Goal: Task Accomplishment & Management: Manage account settings

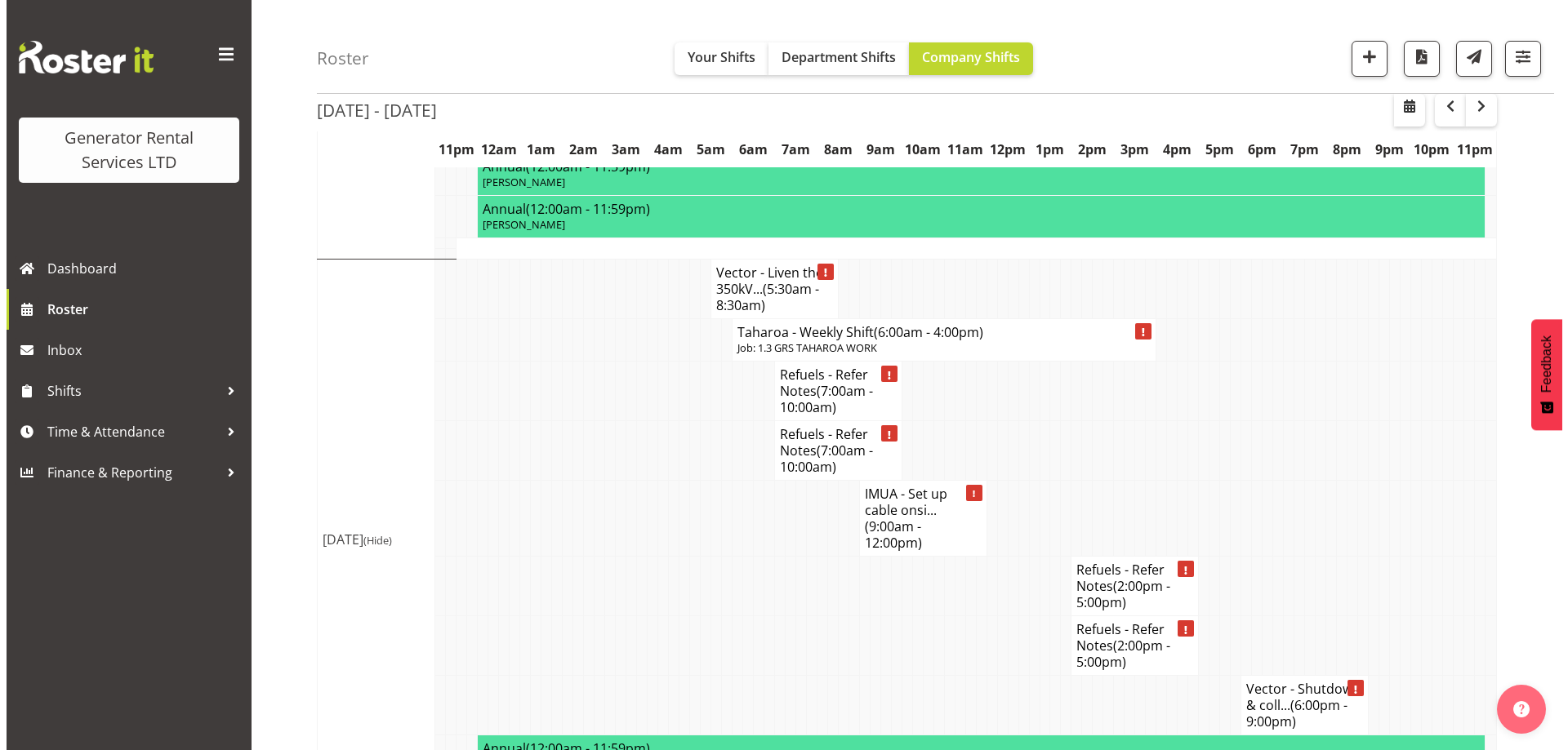
scroll to position [3241, 0]
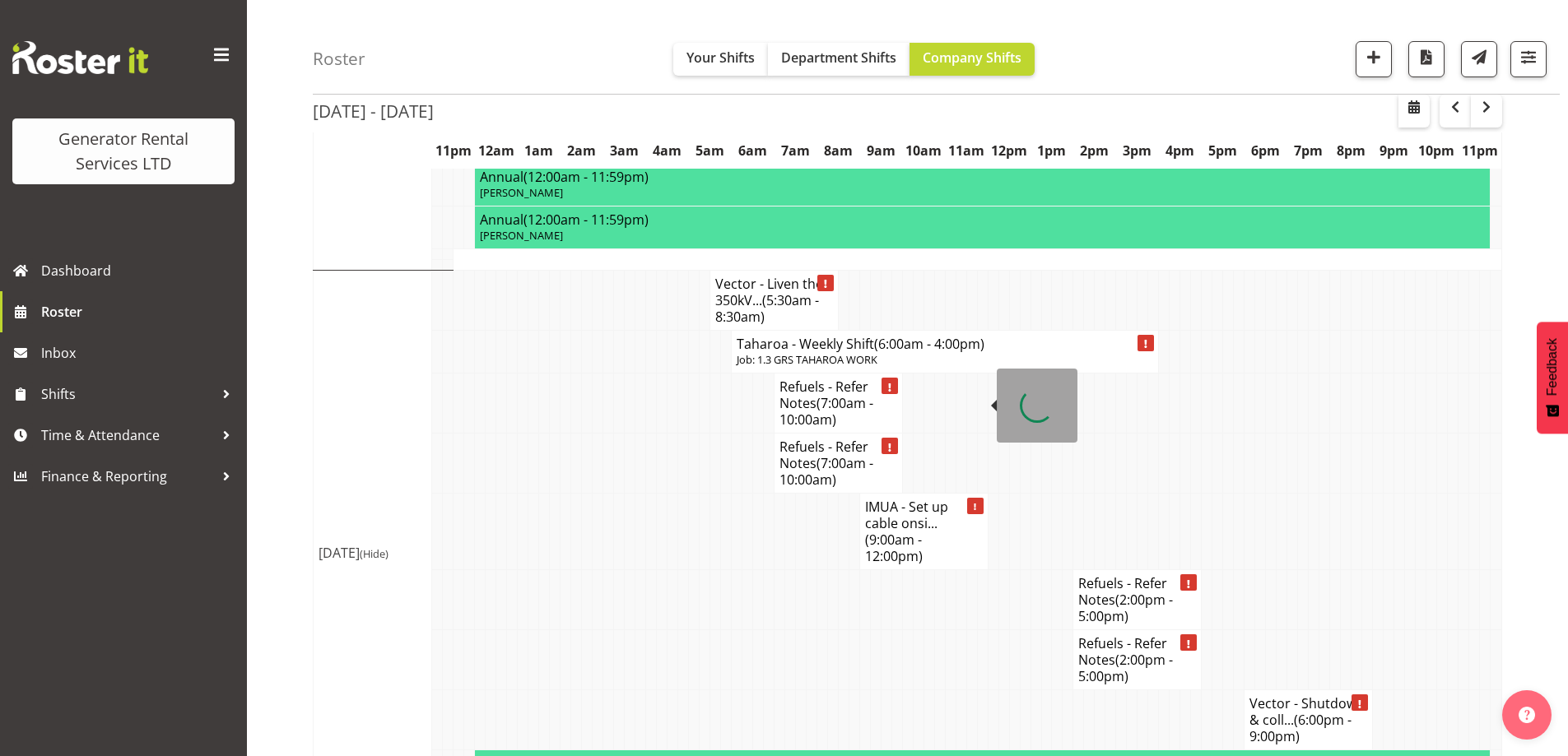
click at [919, 499] on h4 "IMUA - Set up cable onsi... (9:00am - 12:00pm)" at bounding box center [925, 531] width 118 height 66
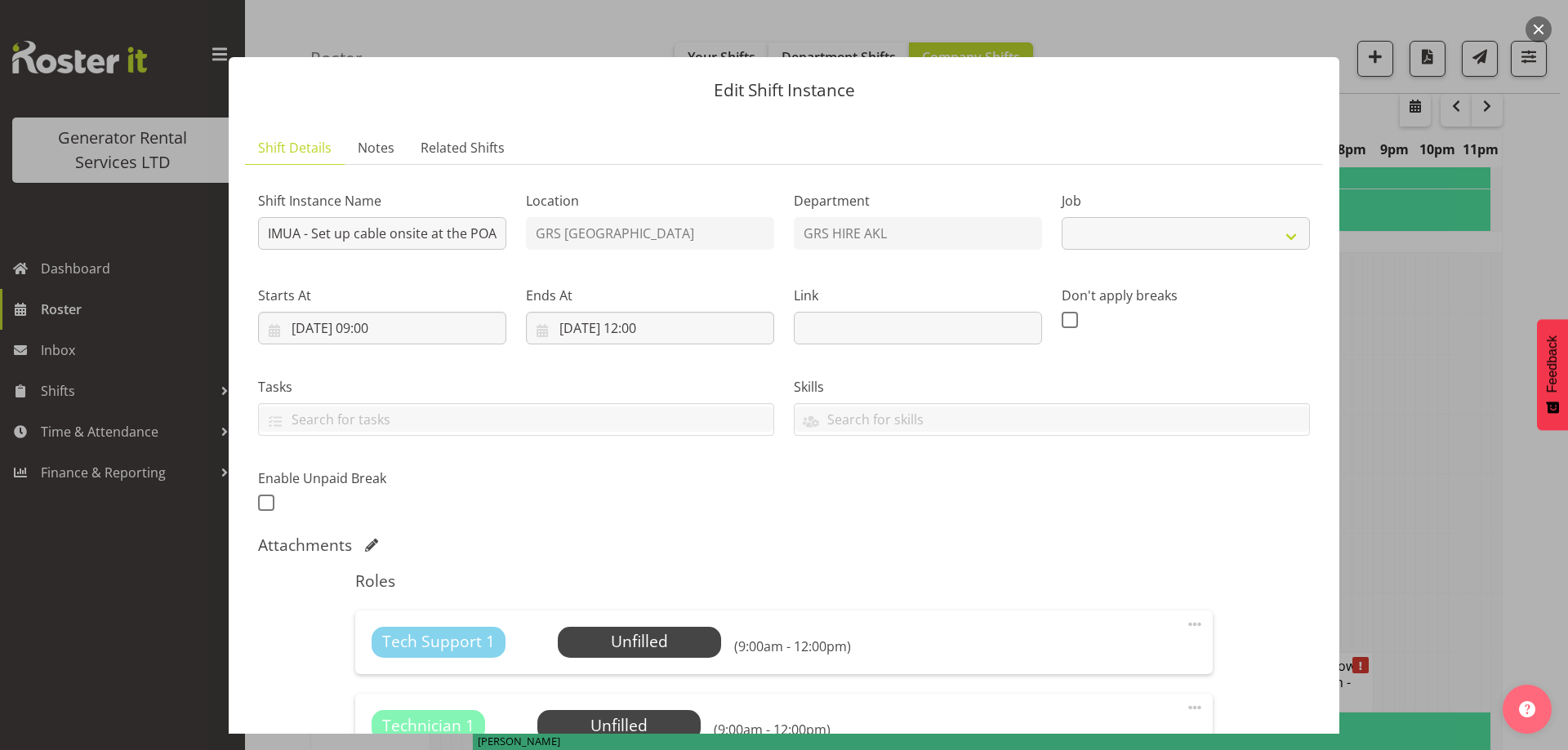
select select "9"
drag, startPoint x: 464, startPoint y: 248, endPoint x: 649, endPoint y: 279, distance: 187.6
click at [658, 281] on div "Shift Instance Name IMUA - Set up cable onsite at the POA. Time tbc Location GR…" at bounding box center [784, 346] width 1071 height 358
click at [386, 232] on input "IMUA - Set up cable onsite at the POA. Time tbc" at bounding box center [382, 233] width 248 height 32
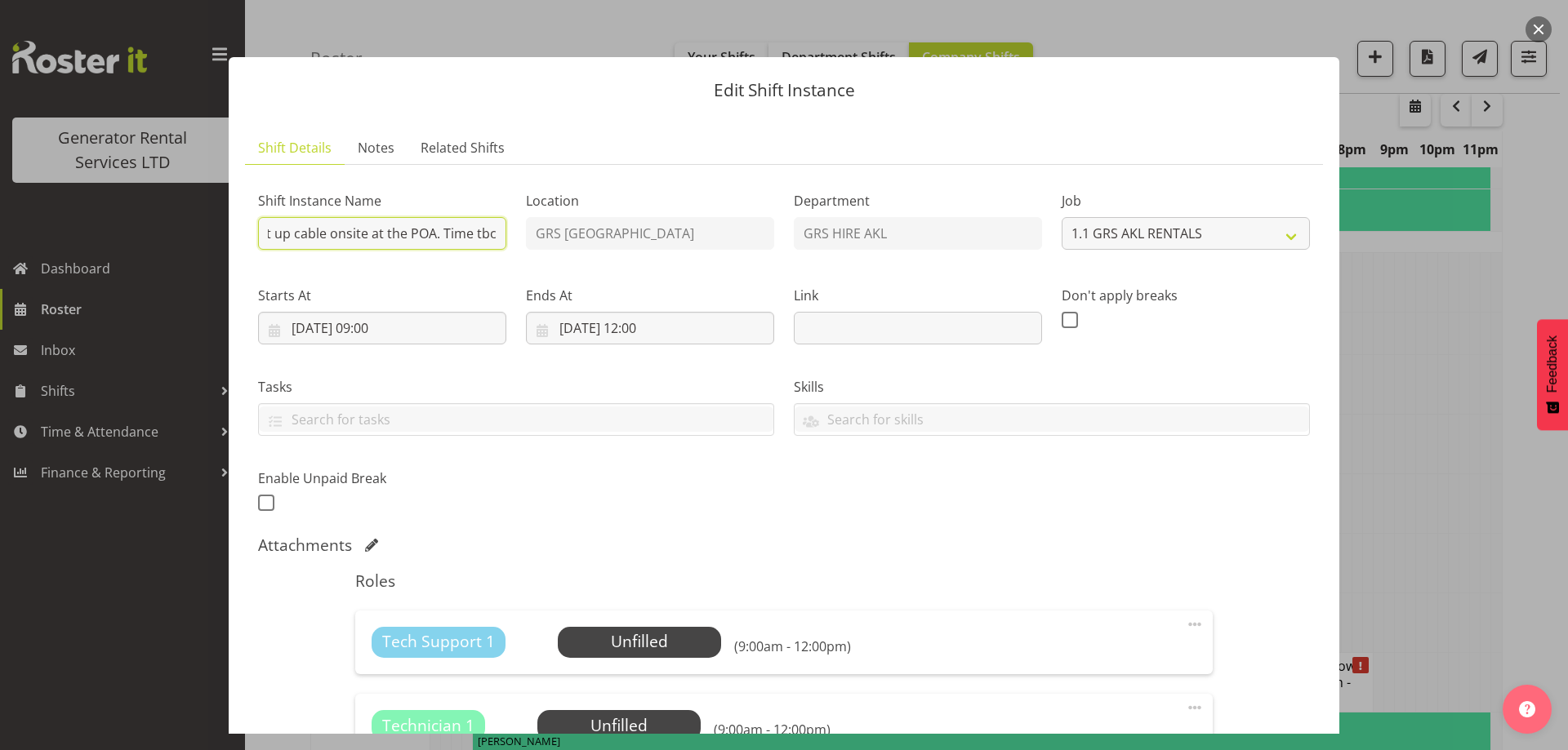
drag, startPoint x: 386, startPoint y: 232, endPoint x: 683, endPoint y: 277, distance: 300.4
click at [683, 277] on div "Shift Instance Name IMUA - Set up cable onsite at the POA. Time tbc Location GR…" at bounding box center [784, 346] width 1071 height 358
click at [472, 236] on input "IMUA - Set up cable onsite at the POA. Time tbc" at bounding box center [382, 233] width 248 height 32
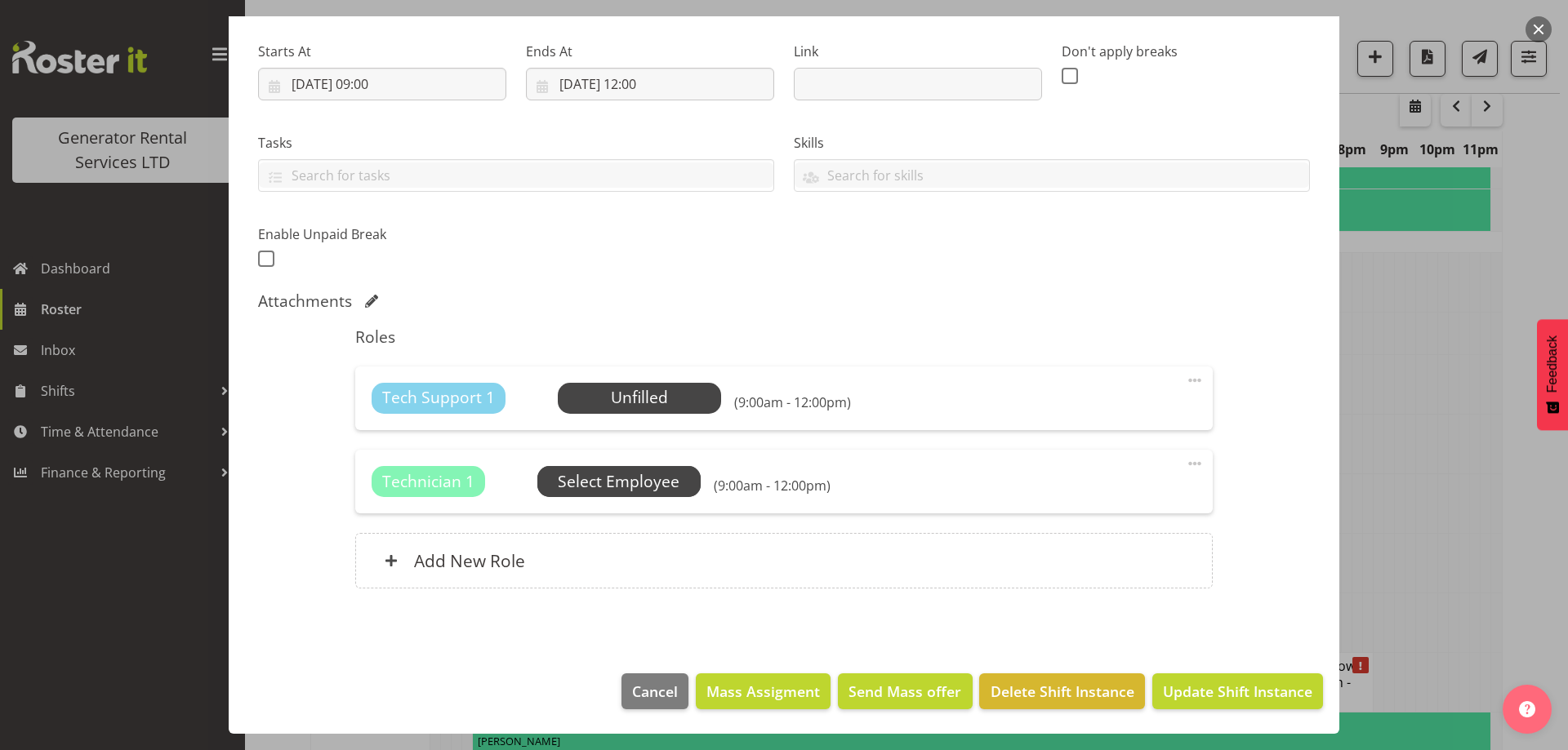
scroll to position [0, 0]
click at [0, 0] on span "Select Employee" at bounding box center [0, 0] width 0 height 0
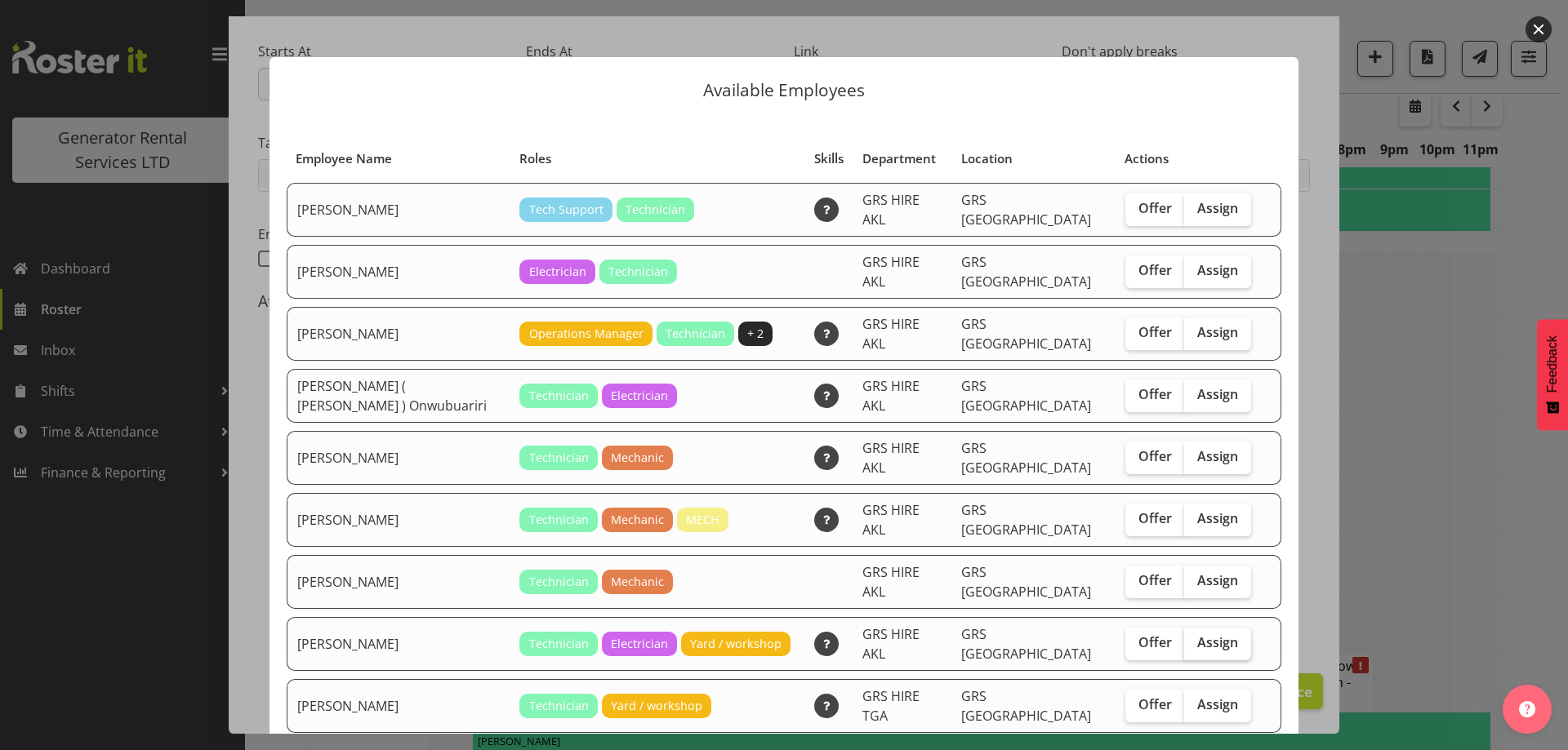
click at [1223, 628] on label "Assign" at bounding box center [1217, 643] width 67 height 32
click at [1195, 637] on input "Assign" at bounding box center [1189, 642] width 10 height 10
checkbox input "true"
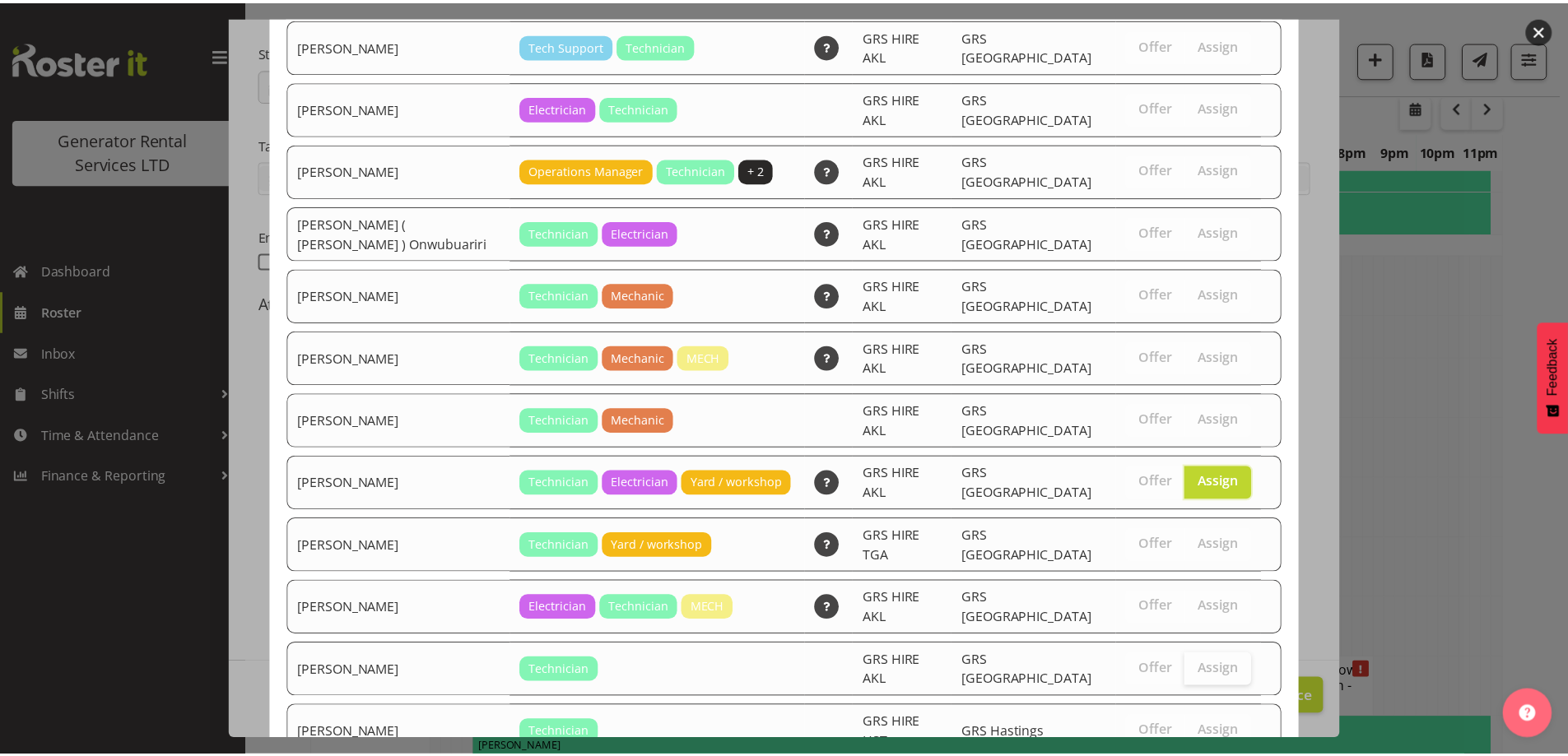
scroll to position [230, 0]
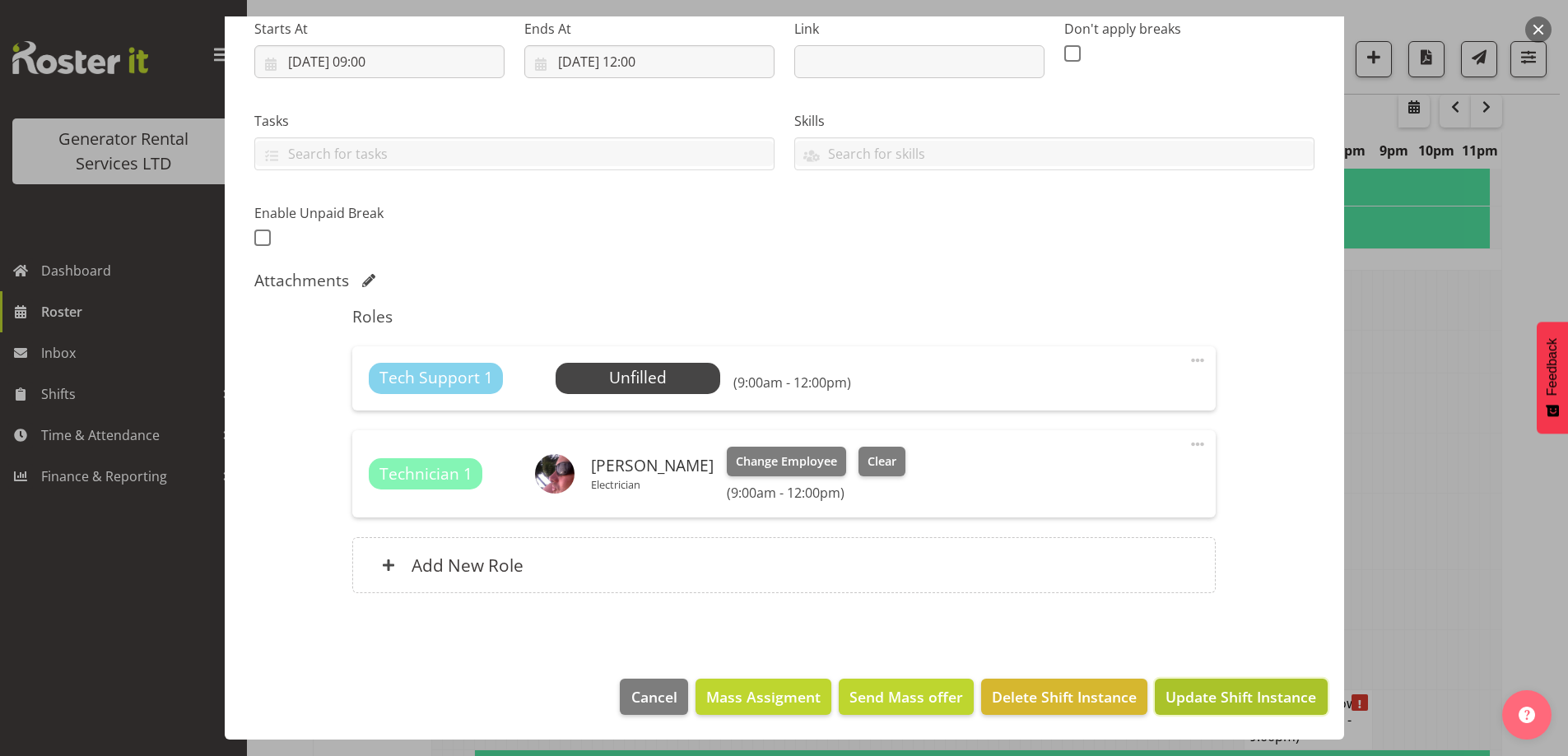
click at [1215, 692] on span "Update Shift Instance" at bounding box center [1240, 697] width 151 height 21
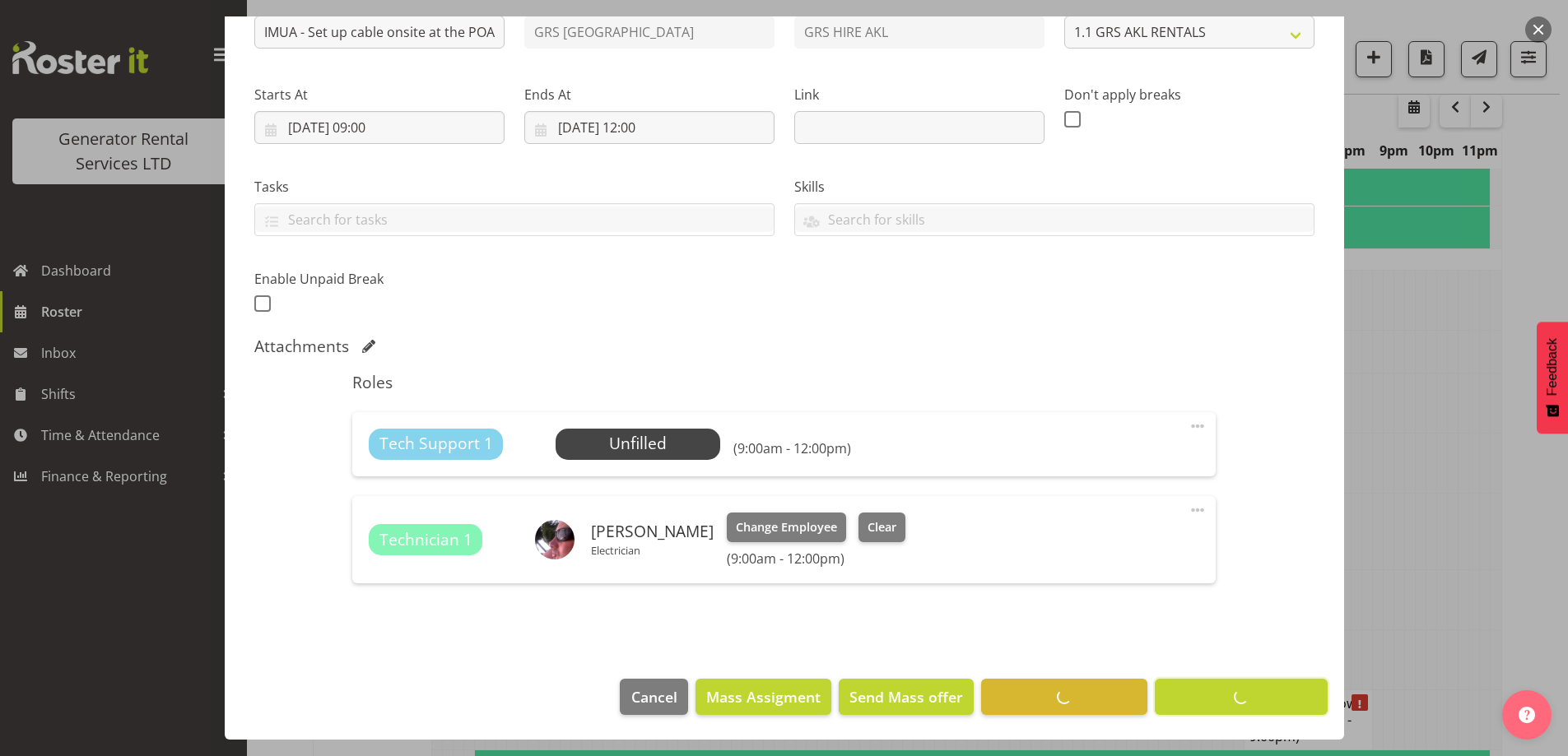
scroll to position [57, 0]
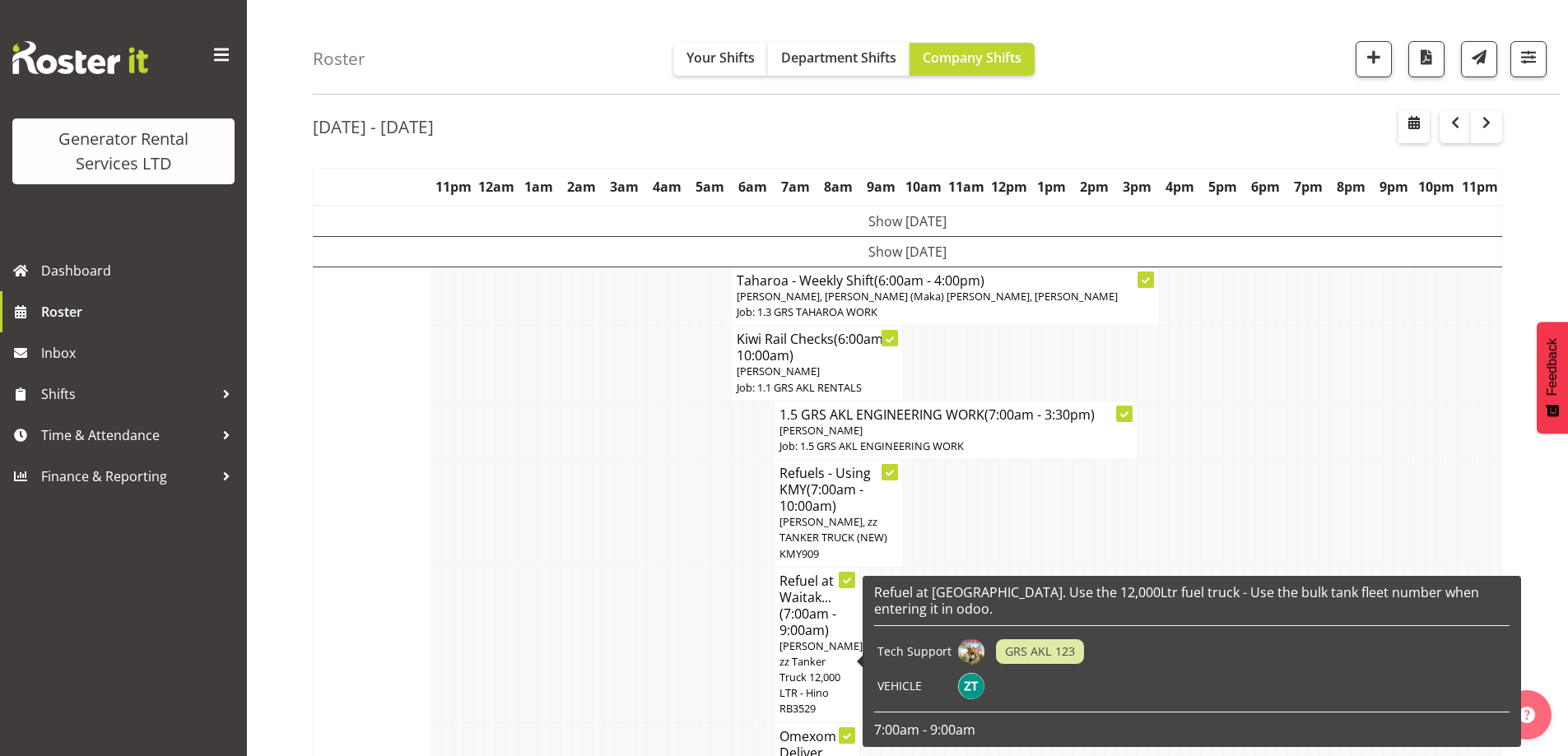
click at [640, 597] on td at bounding box center [641, 644] width 11 height 156
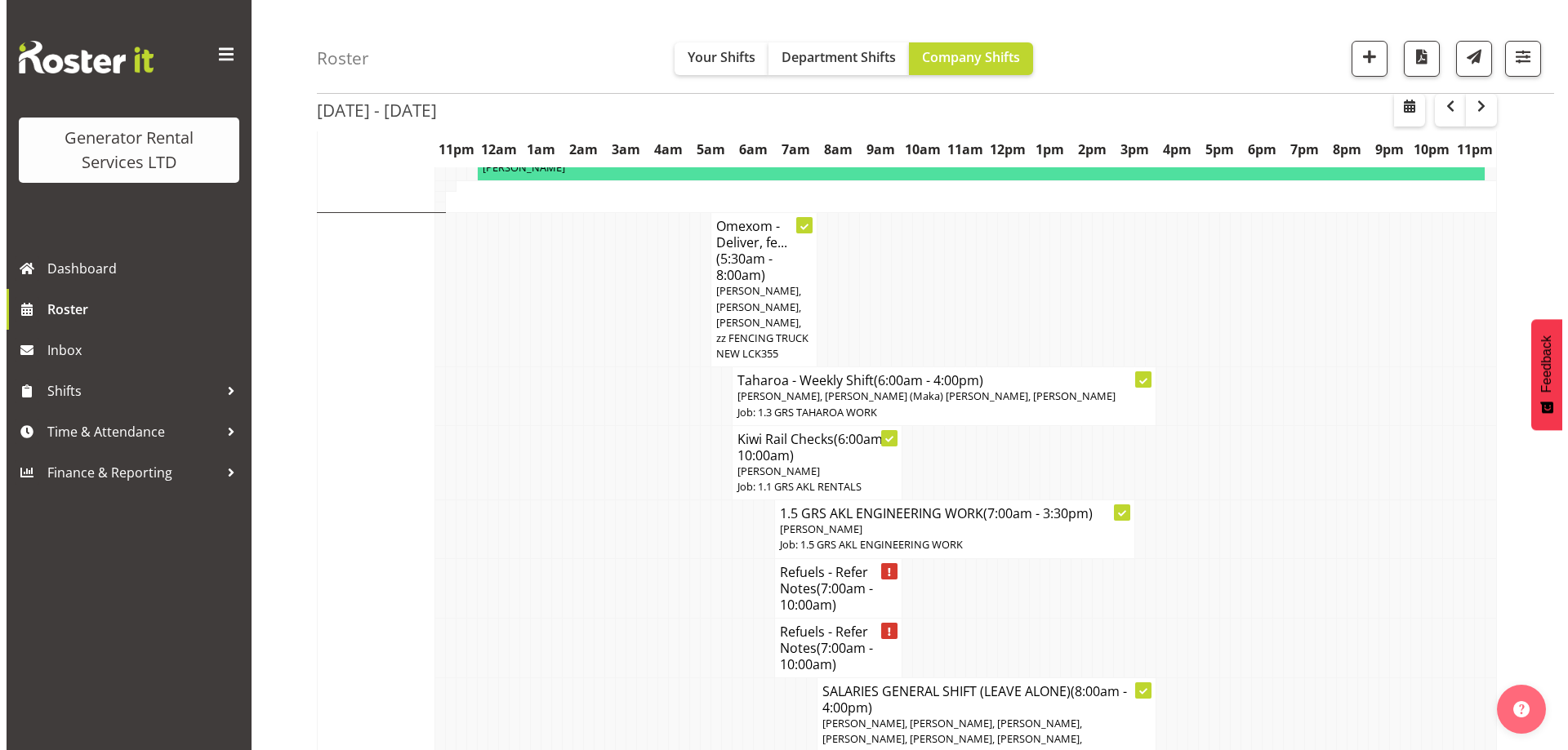
scroll to position [1445, 0]
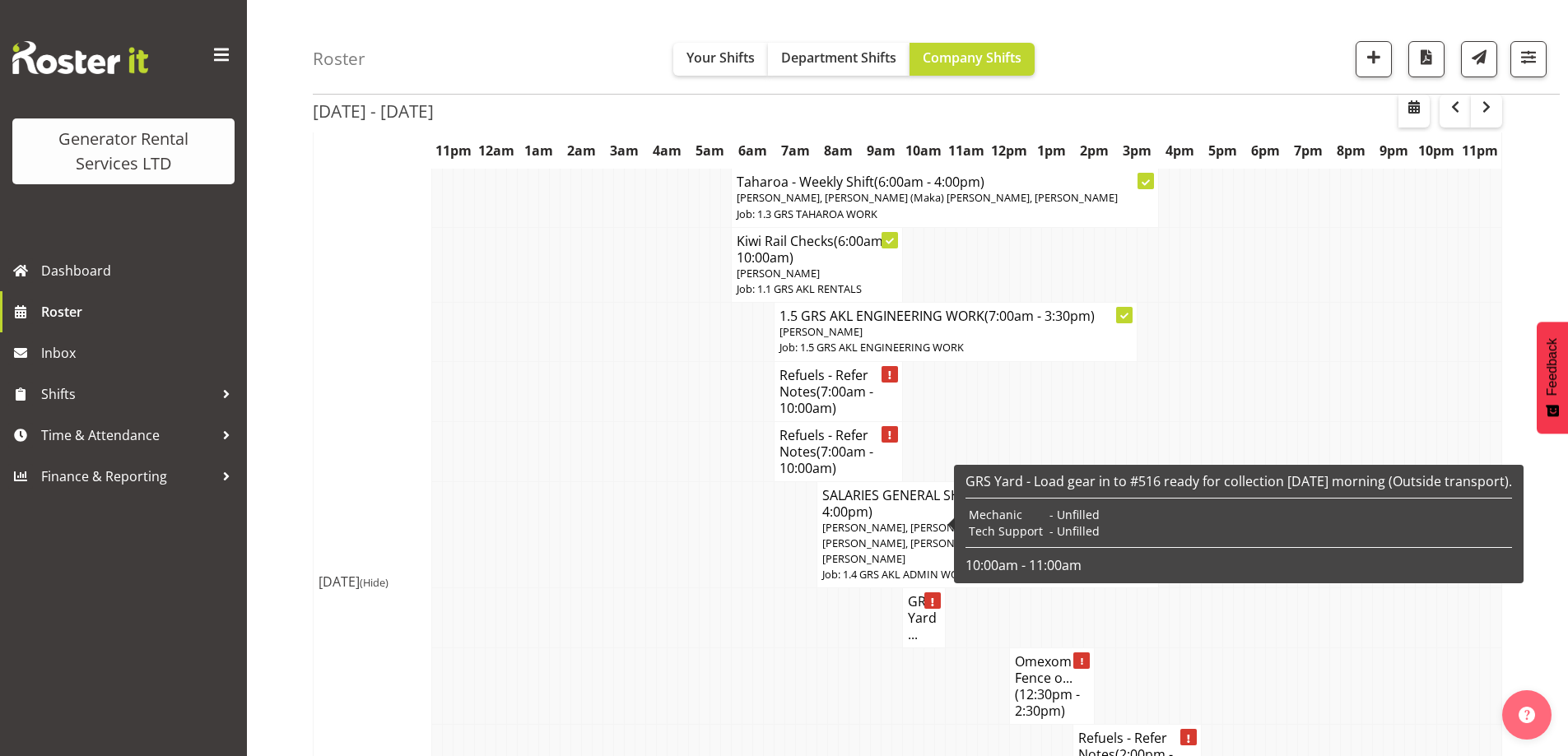
click at [919, 593] on h4 "GRS Yard..." at bounding box center [924, 618] width 32 height 49
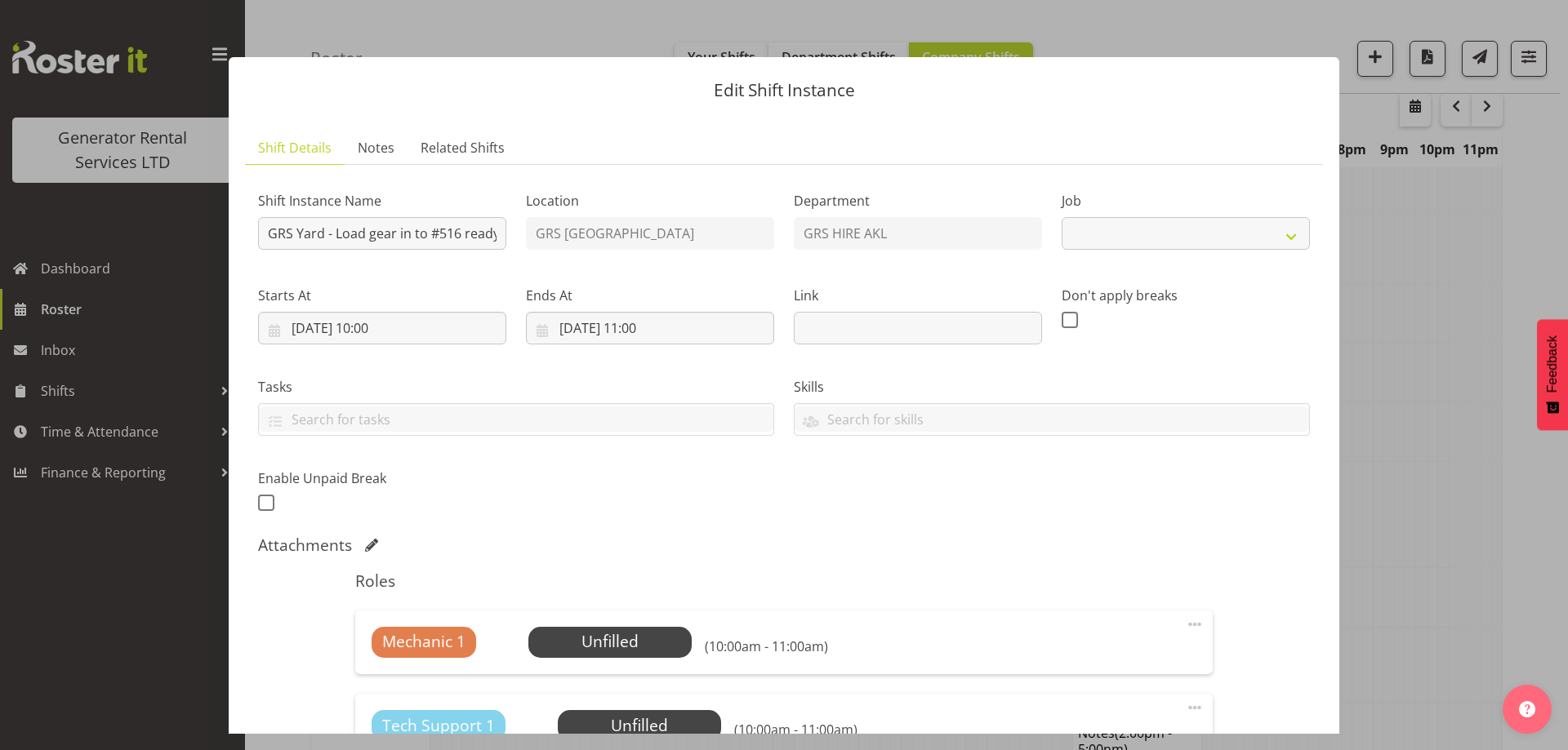
select select "9"
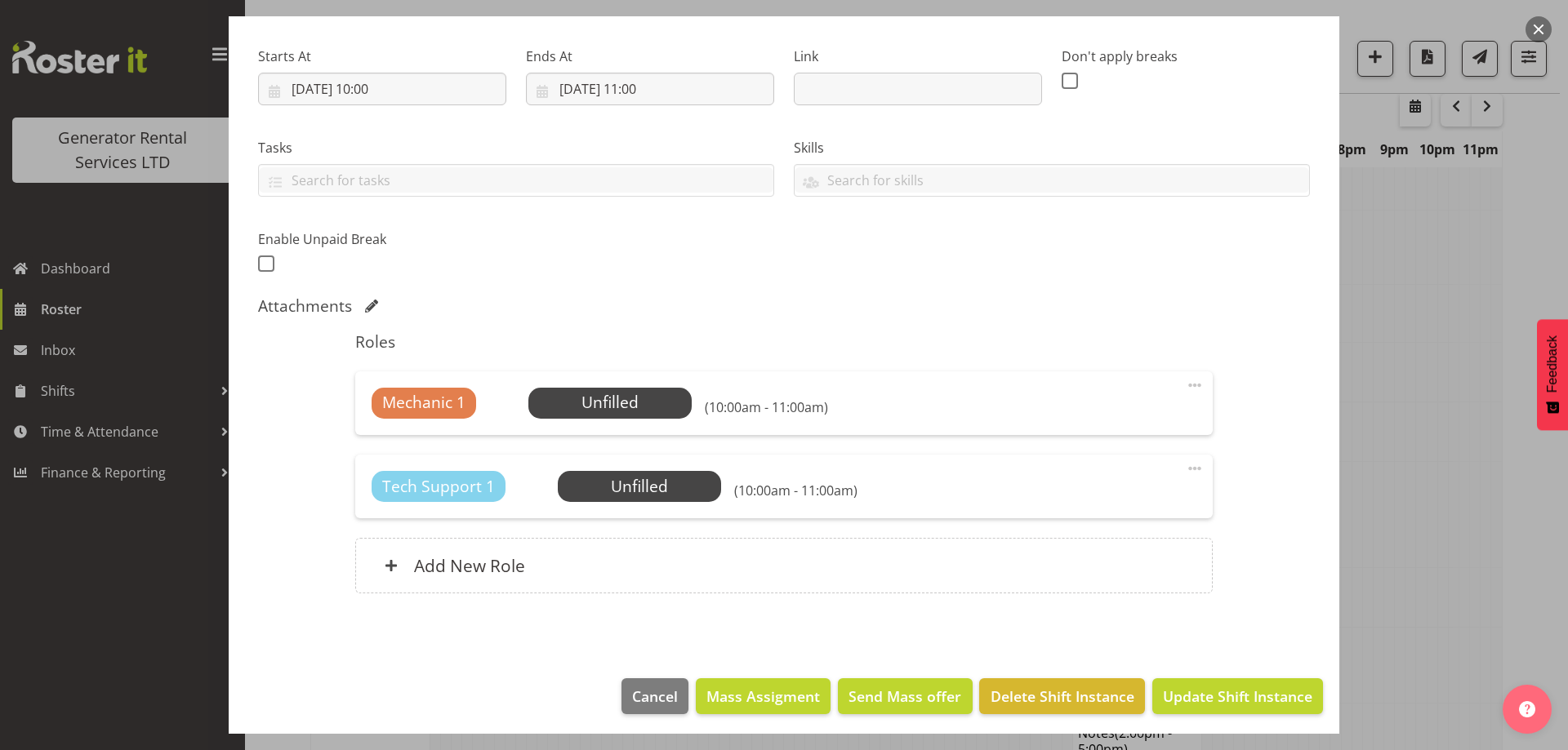
scroll to position [244, 0]
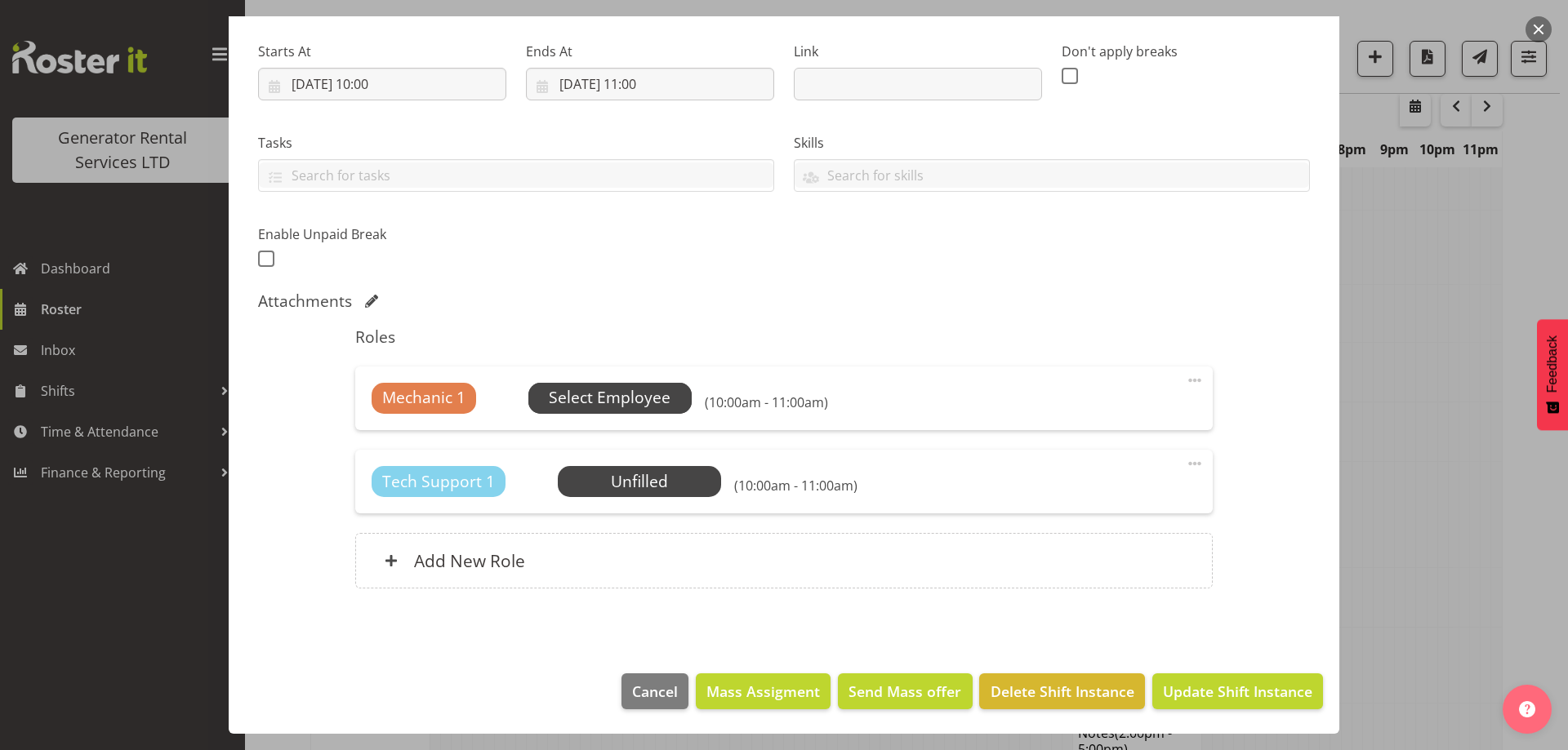
click at [638, 402] on span "Select Employee" at bounding box center [610, 398] width 122 height 24
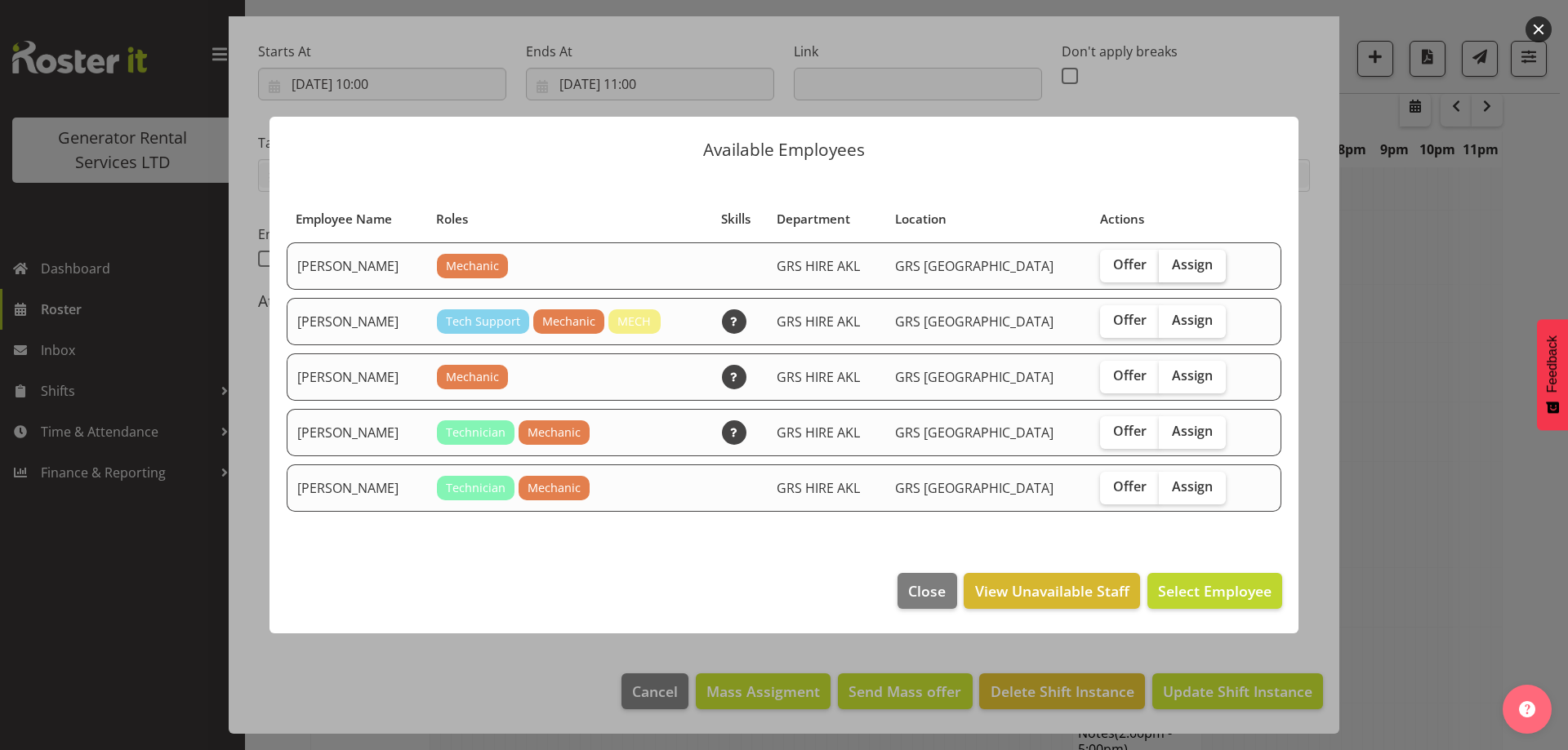
click at [1172, 261] on span "Assign" at bounding box center [1192, 264] width 41 height 17
click at [1159, 261] on input "Assign" at bounding box center [1164, 265] width 10 height 10
checkbox input "true"
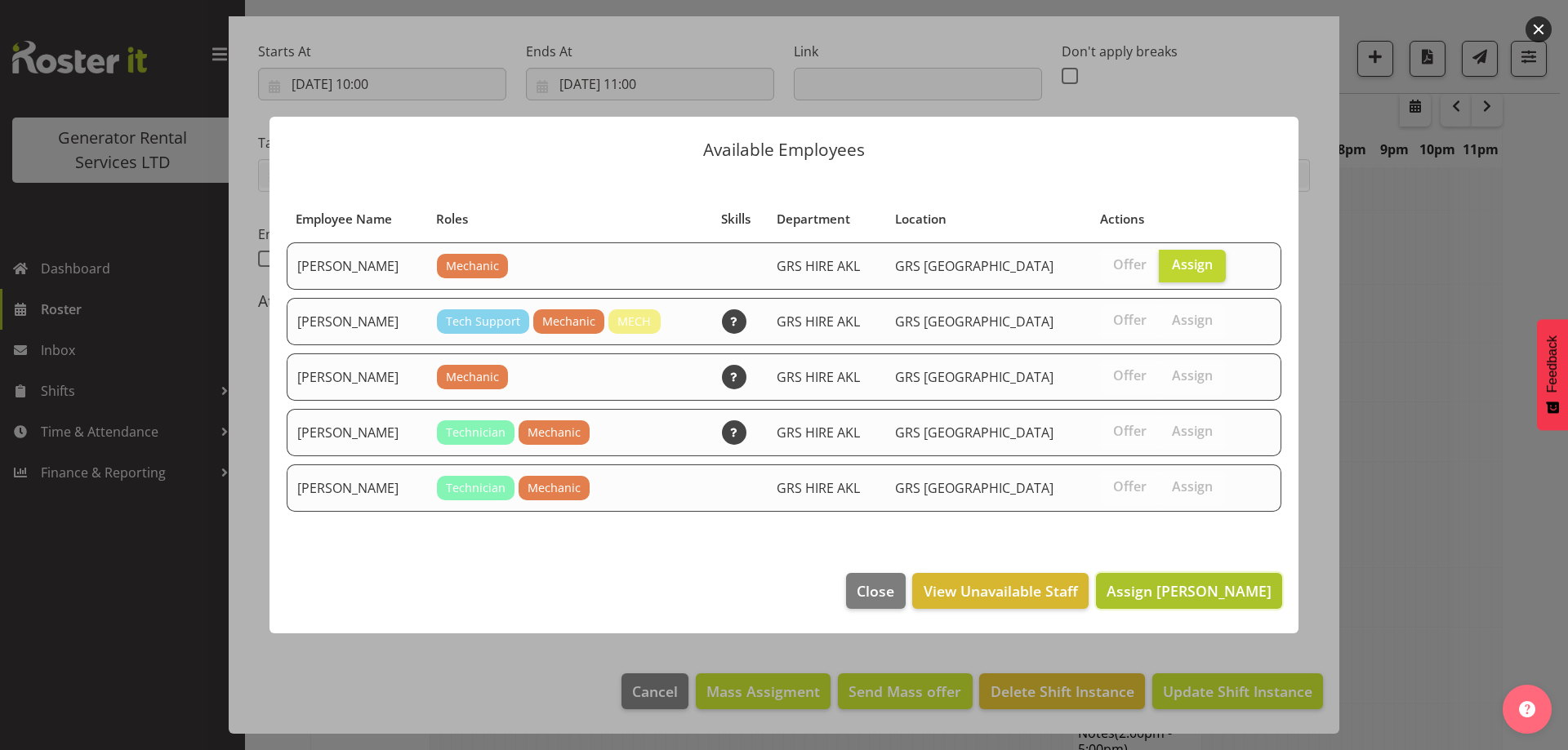
click at [1241, 594] on span "Assign [PERSON_NAME]" at bounding box center [1188, 591] width 165 height 19
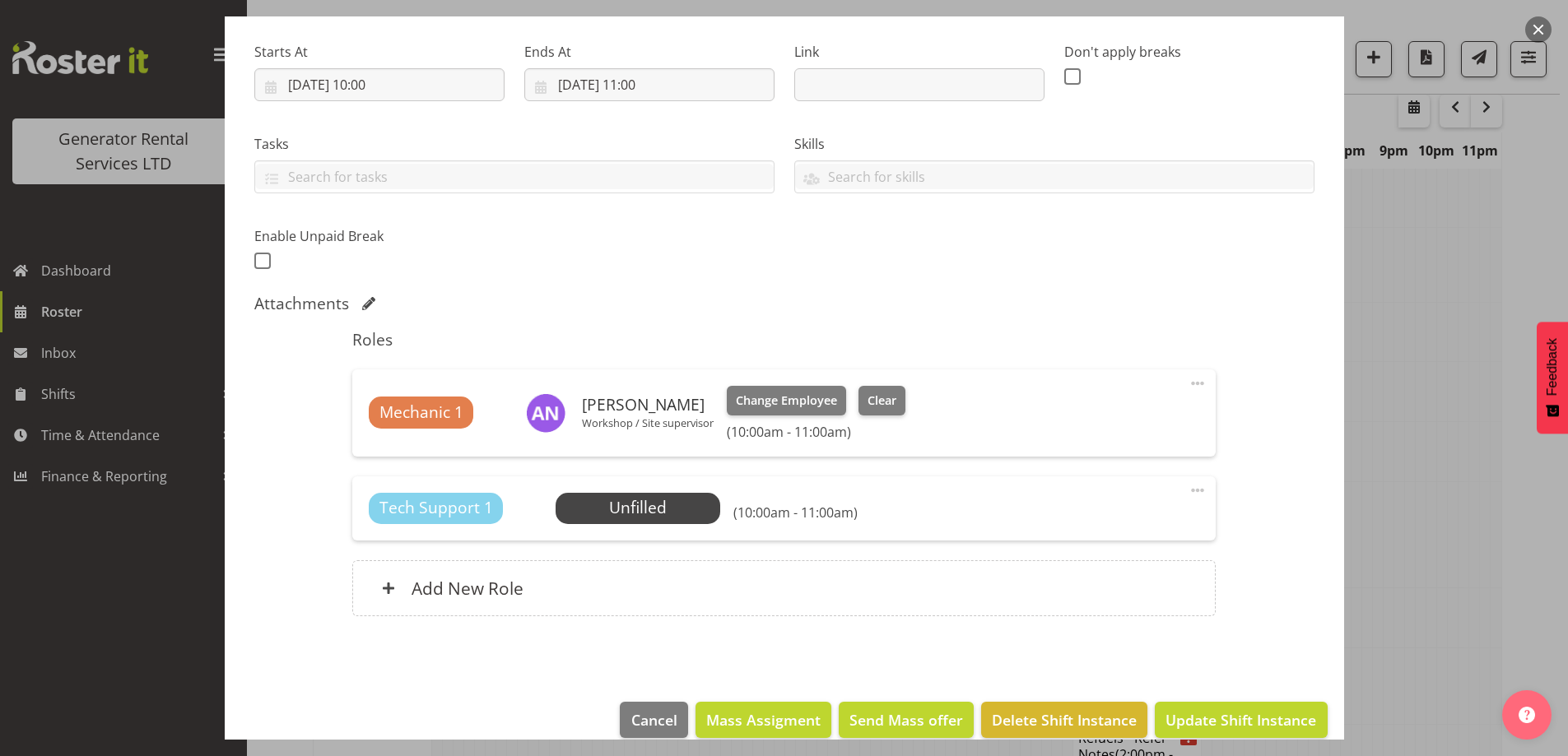
click at [588, 482] on div "Tech Support 1 Unfilled Select Employee (10:00am - 11:00am) Edit Cover Role Del…" at bounding box center [784, 508] width 864 height 64
click at [628, 507] on span "Select Employee" at bounding box center [638, 508] width 123 height 24
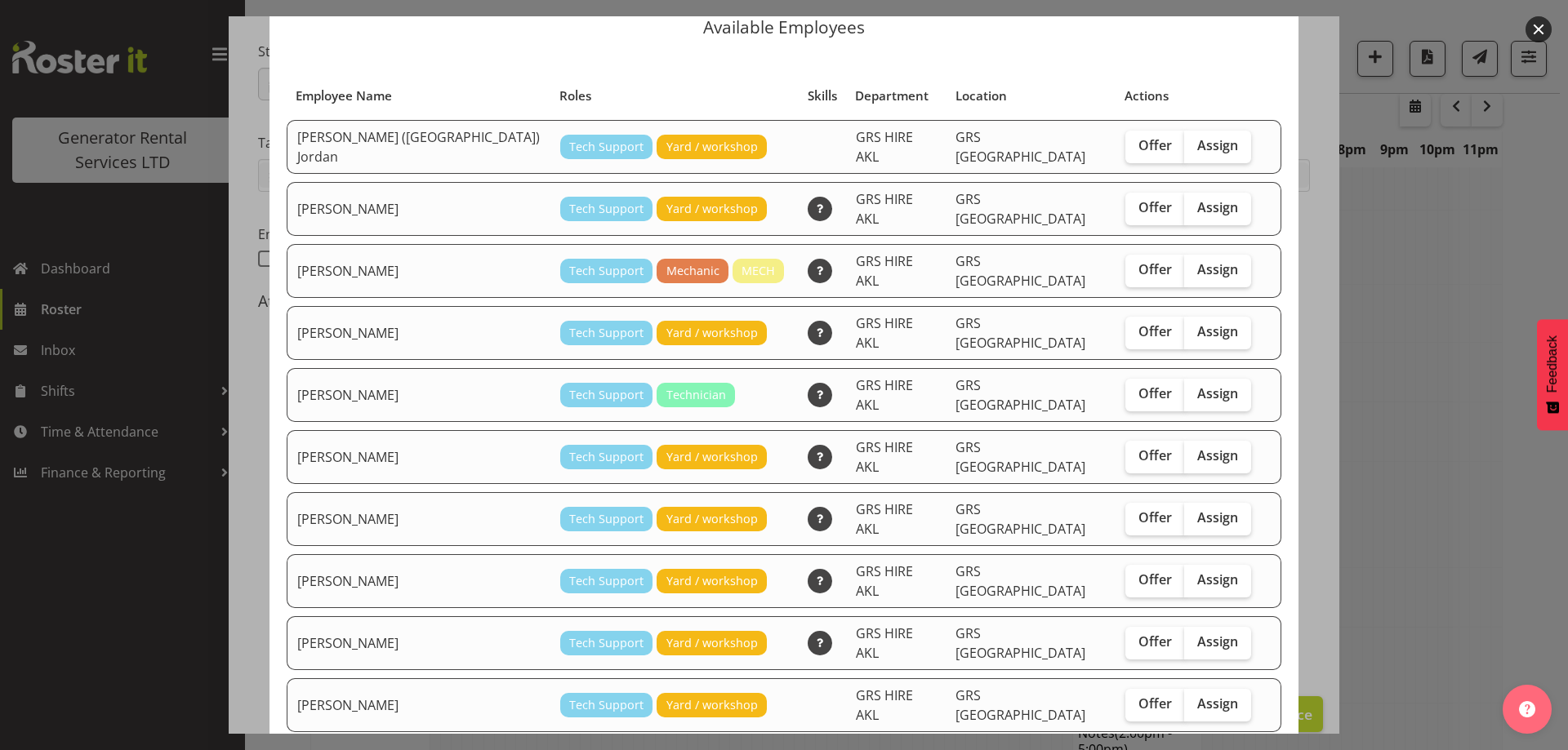
scroll to position [117, 0]
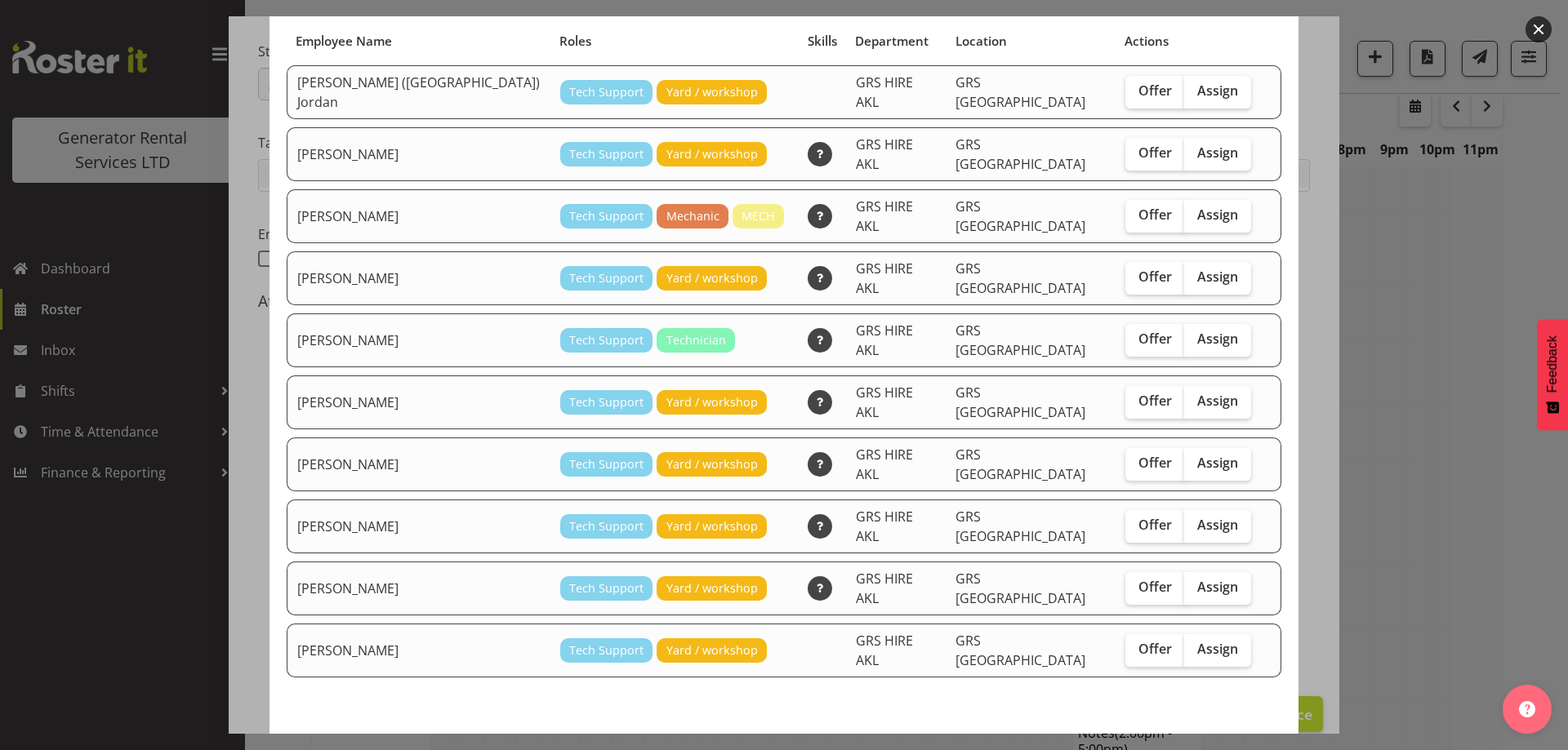
click at [918, 747] on span "Close" at bounding box center [927, 757] width 38 height 21
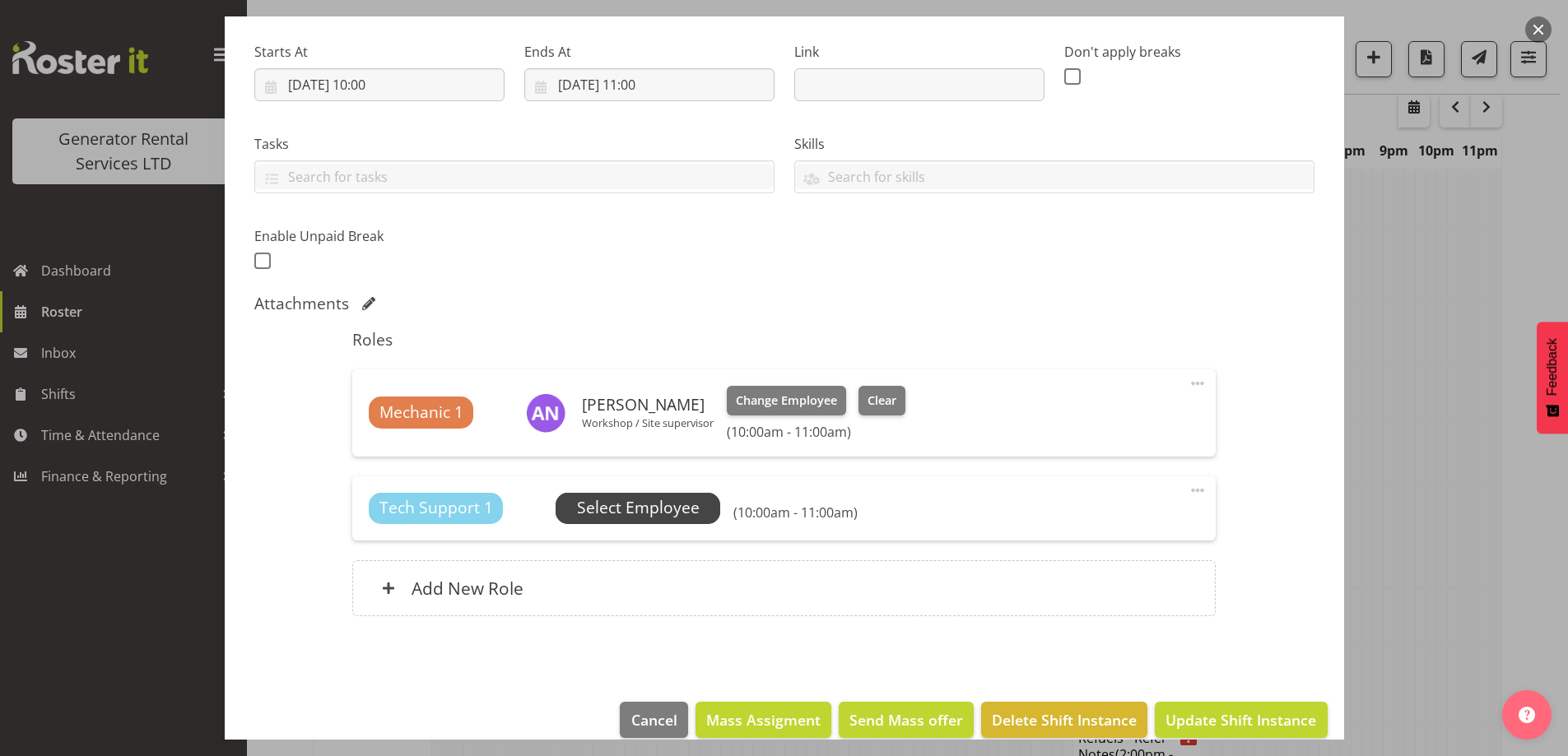
click at [669, 506] on span "Select Employee" at bounding box center [638, 508] width 123 height 24
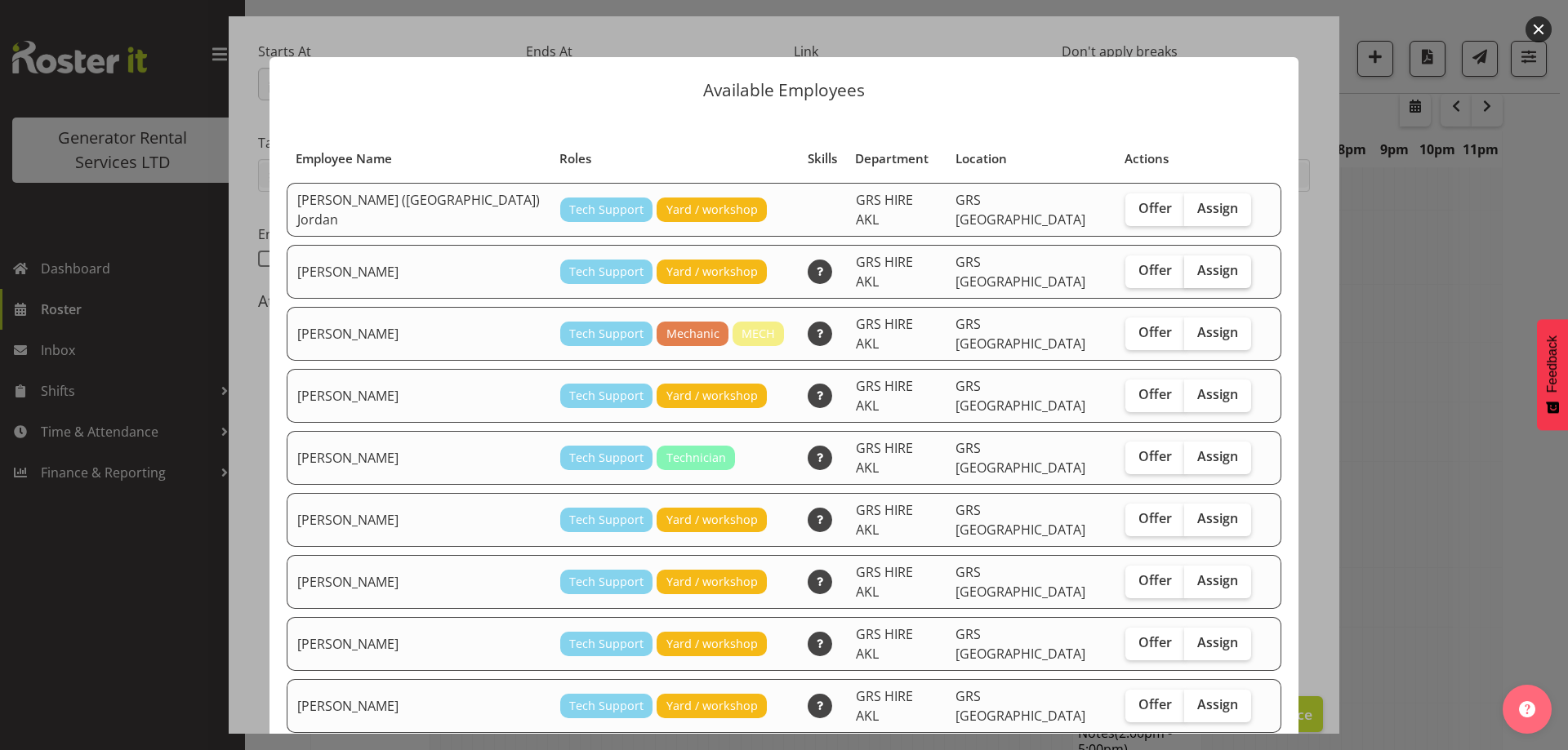
click at [1197, 268] on span "Assign" at bounding box center [1217, 270] width 41 height 17
click at [1184, 268] on input "Assign" at bounding box center [1189, 271] width 10 height 10
checkbox input "true"
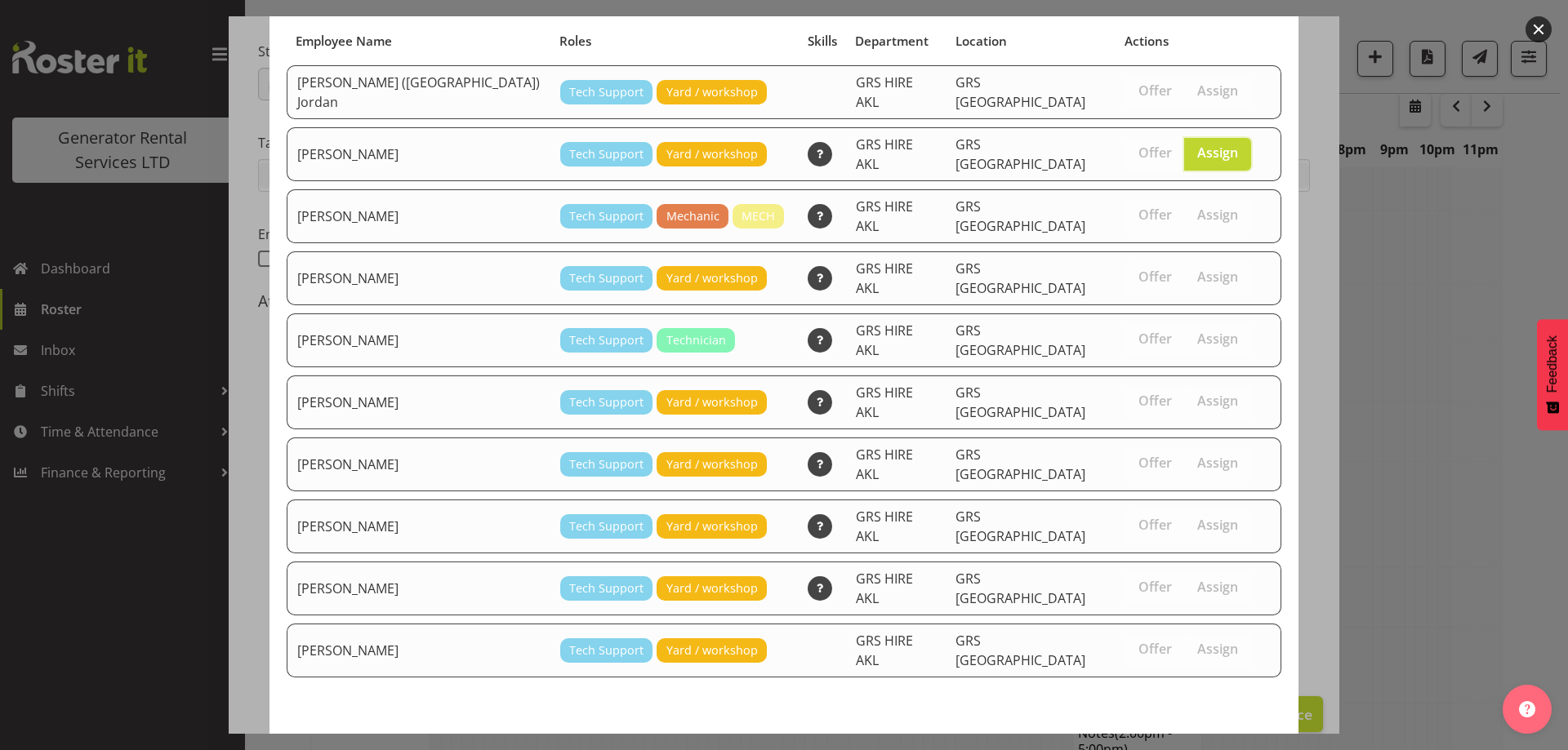
click at [1216, 739] on button "Assign [PERSON_NAME]" at bounding box center [1188, 756] width 186 height 36
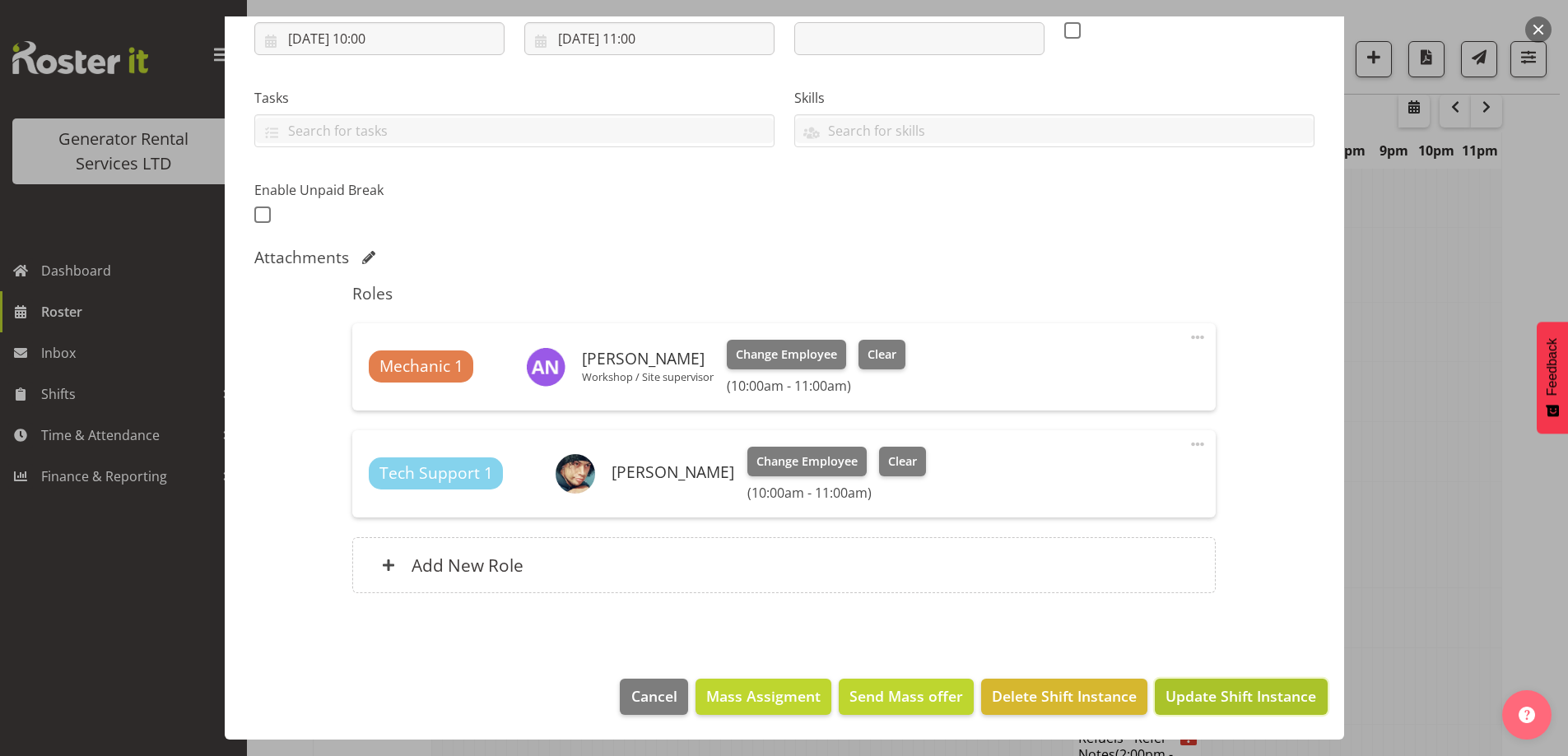
click at [1225, 692] on span "Update Shift Instance" at bounding box center [1240, 696] width 151 height 21
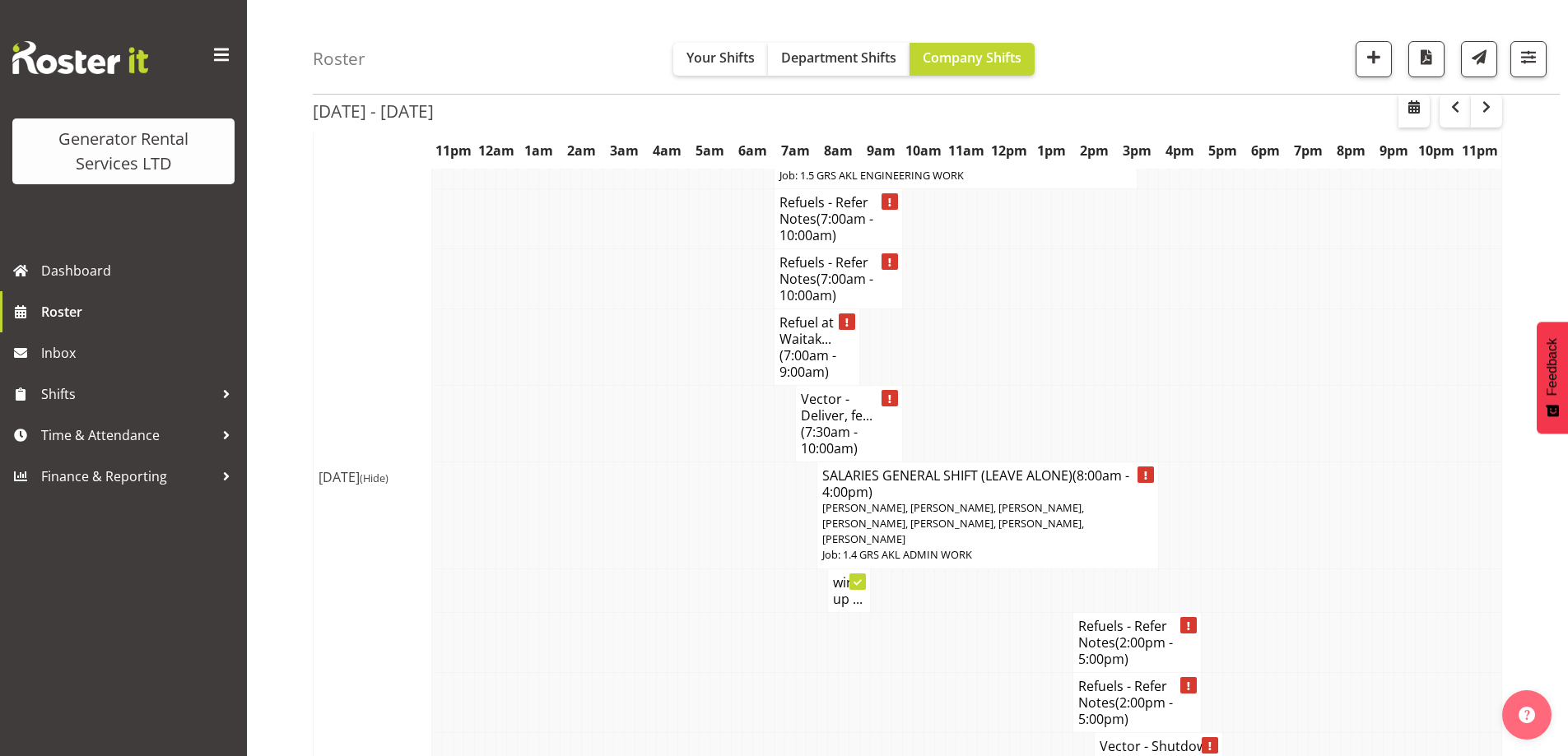
scroll to position [2608, 0]
